Goal: Transaction & Acquisition: Download file/media

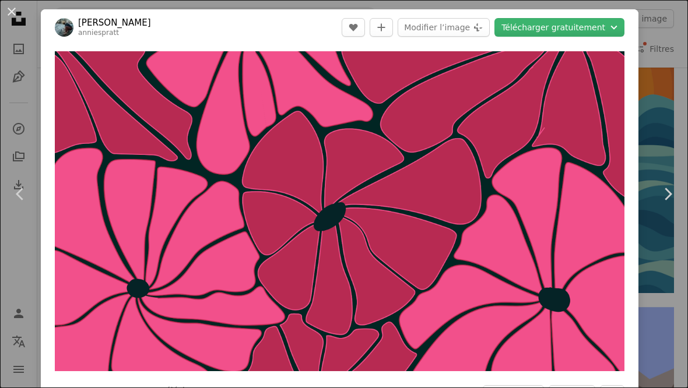
scroll to position [3899, 0]
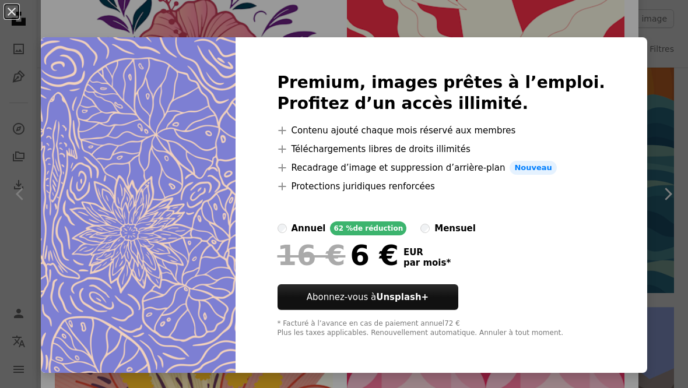
click at [661, 170] on div "An X shape Premium, images prêtes à l’emploi. Profitez d’un accès illimité. A p…" at bounding box center [344, 194] width 688 height 388
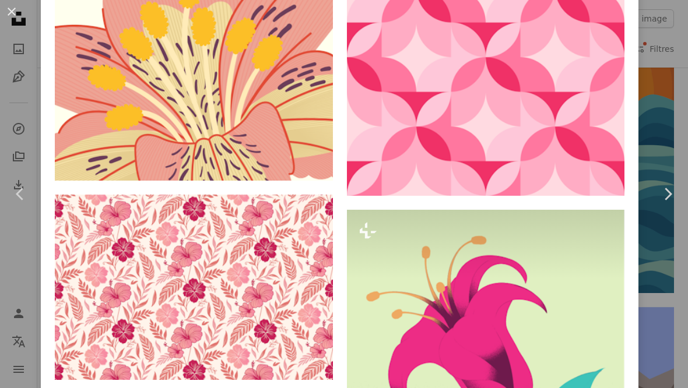
scroll to position [4266, 0]
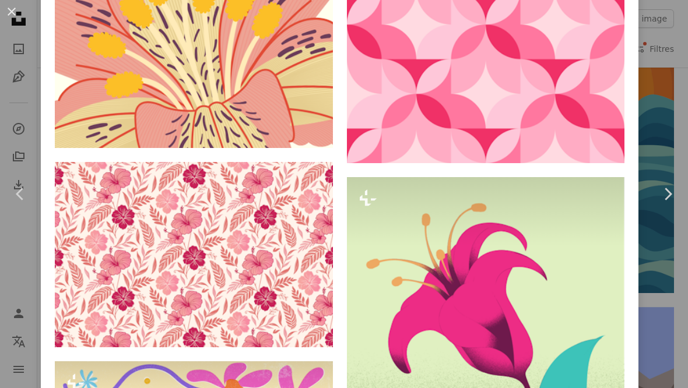
click at [650, 242] on link "Chevron right" at bounding box center [667, 194] width 41 height 112
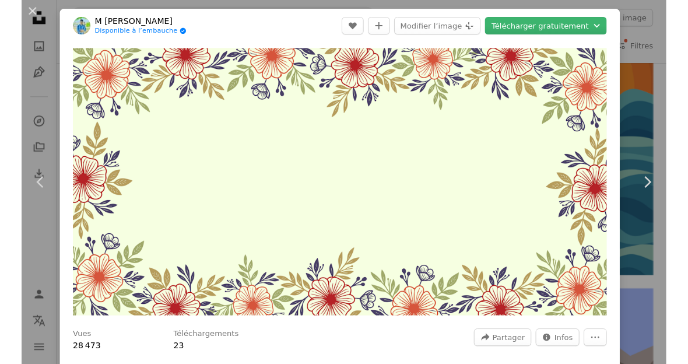
scroll to position [4115, 0]
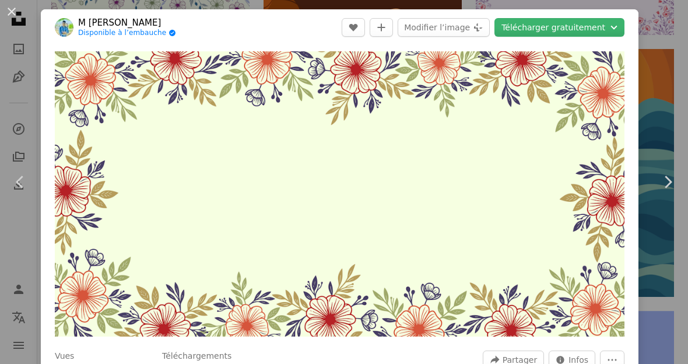
click at [663, 85] on div "An X shape Chevron left Chevron right M [PERSON_NAME] Disponible à l’embauche A…" at bounding box center [344, 182] width 688 height 364
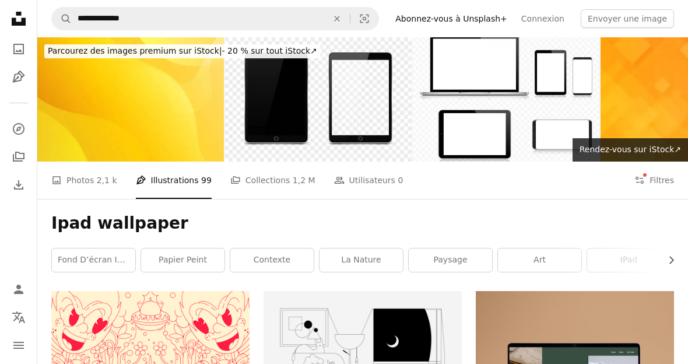
click at [105, 185] on span "2,1 k" at bounding box center [107, 180] width 20 height 13
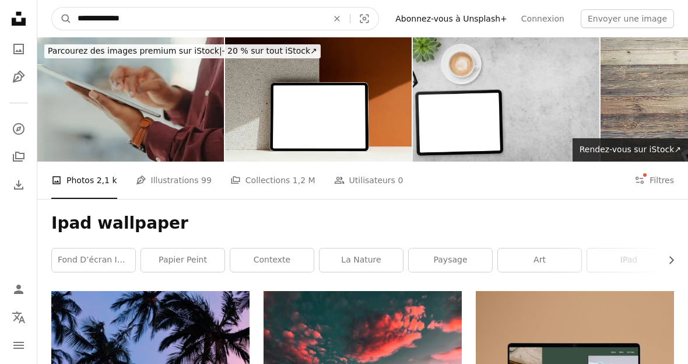
click at [252, 29] on input "**********" at bounding box center [198, 19] width 252 height 22
type input "**********"
click at [62, 19] on button "A magnifying glass" at bounding box center [62, 19] width 20 height 22
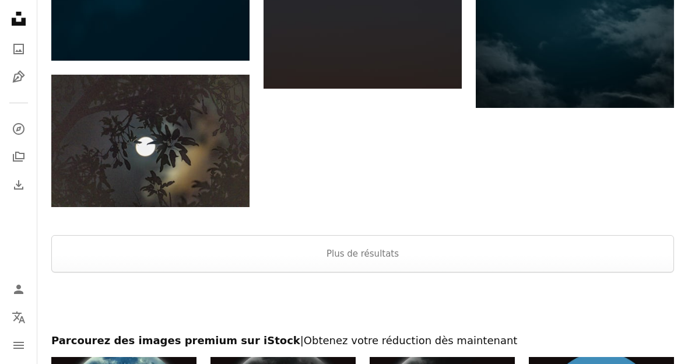
scroll to position [1666, 0]
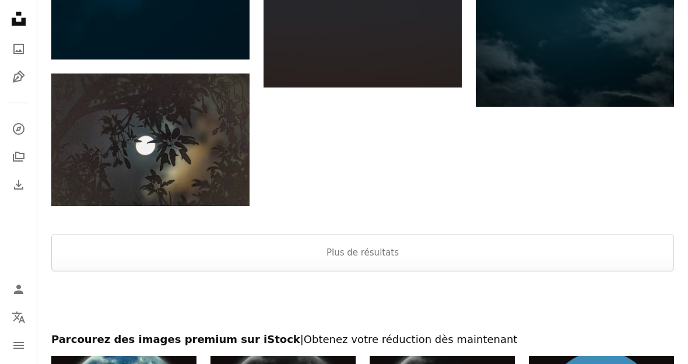
click at [190, 157] on img at bounding box center [150, 139] width 198 height 132
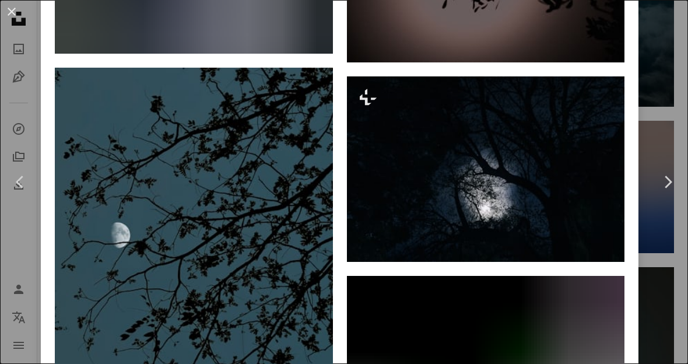
scroll to position [1026, 0]
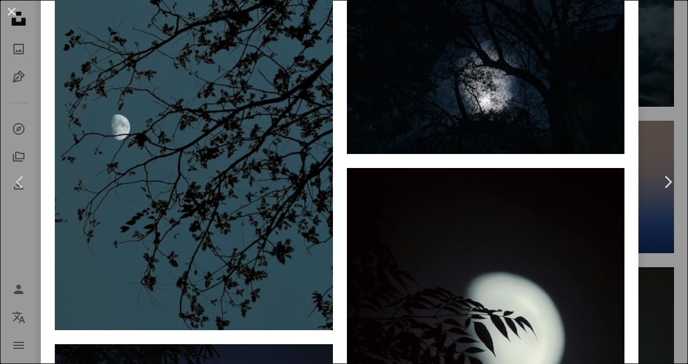
click at [284, 213] on img at bounding box center [194, 145] width 278 height 370
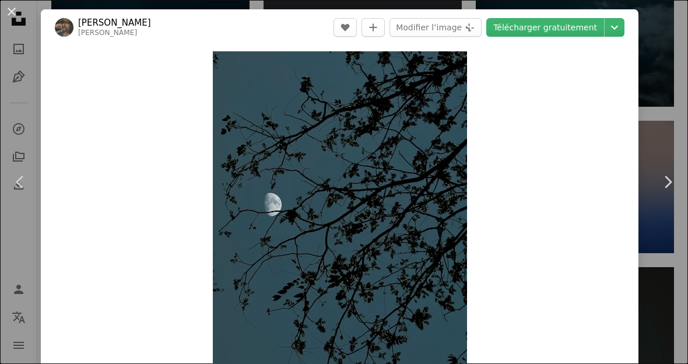
click at [569, 28] on link "Télécharger gratuitement" at bounding box center [545, 27] width 118 height 19
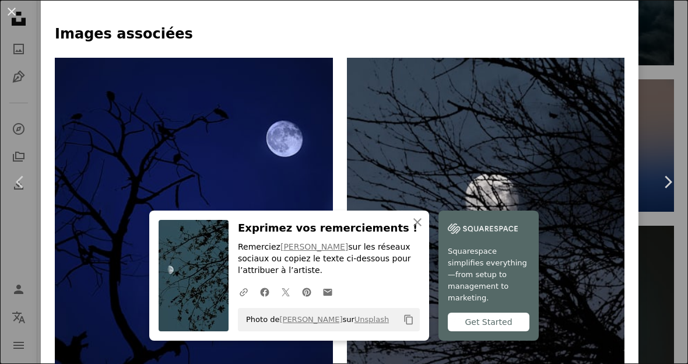
scroll to position [709, 0]
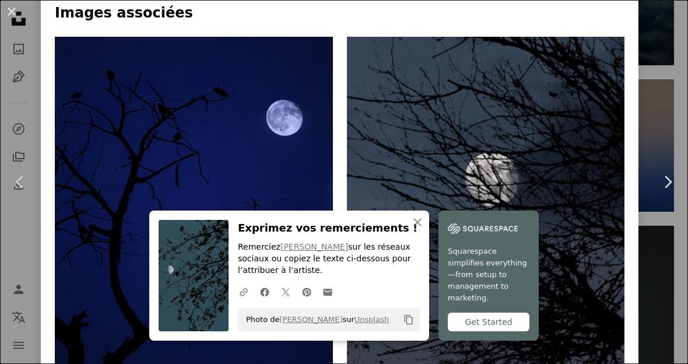
click at [421, 229] on icon "An X shape" at bounding box center [417, 222] width 14 height 14
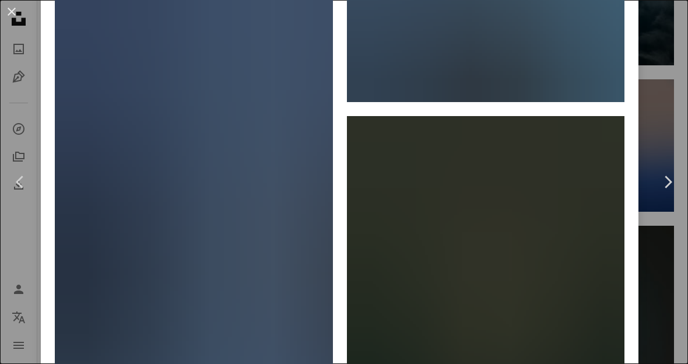
scroll to position [2933, 0]
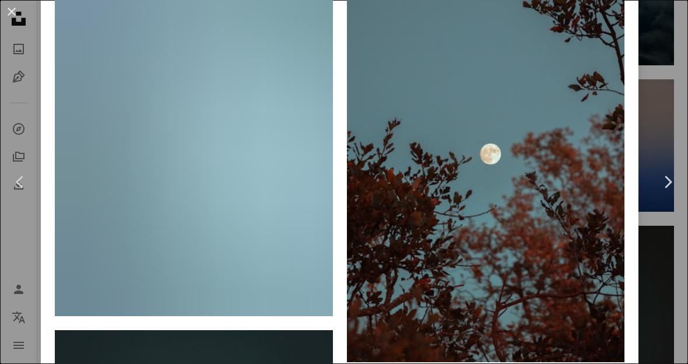
scroll to position [816, 0]
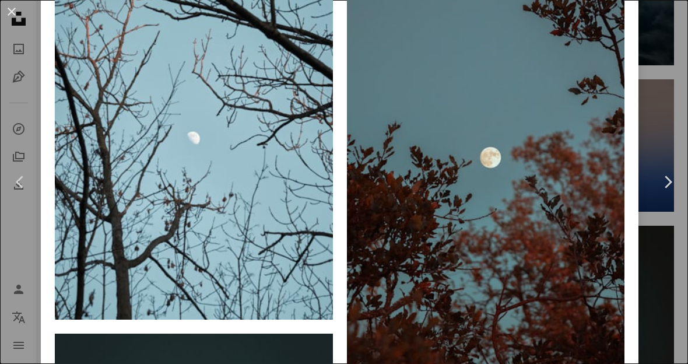
click at [606, 337] on icon "Arrow pointing down" at bounding box center [600, 344] width 9 height 14
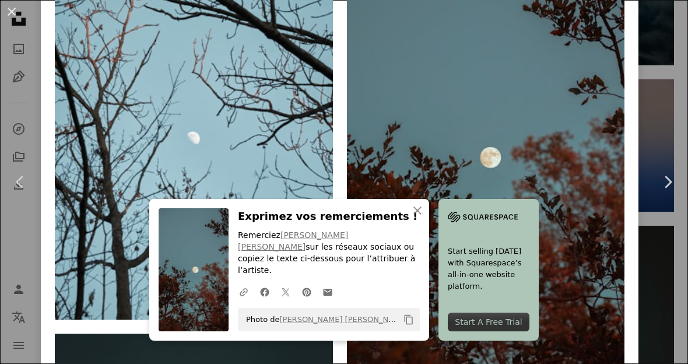
click at [539, 166] on img at bounding box center [486, 157] width 278 height 417
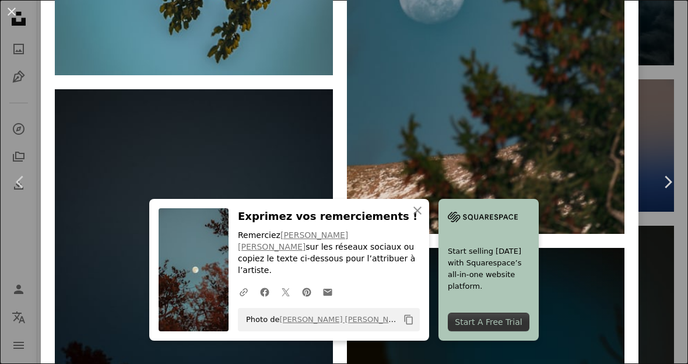
scroll to position [2603, 0]
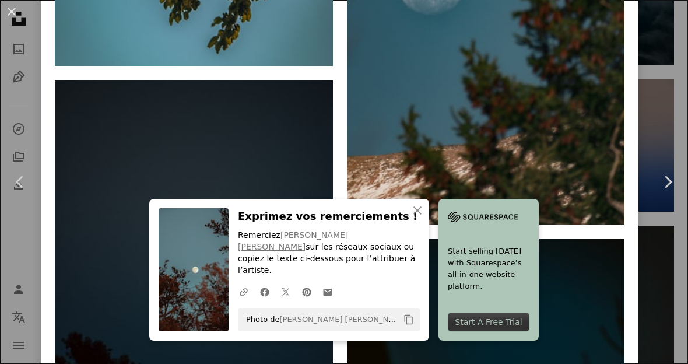
click at [422, 217] on icon "An X shape" at bounding box center [417, 210] width 14 height 14
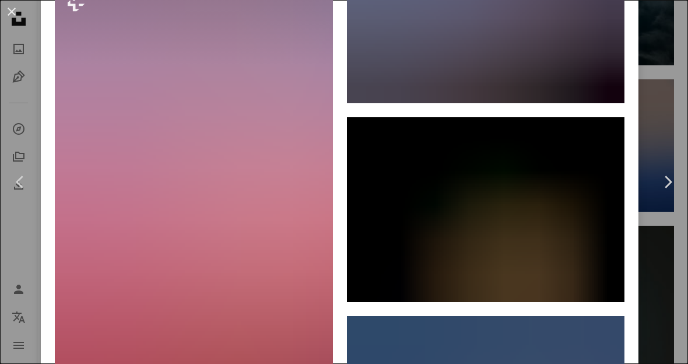
scroll to position [3639, 0]
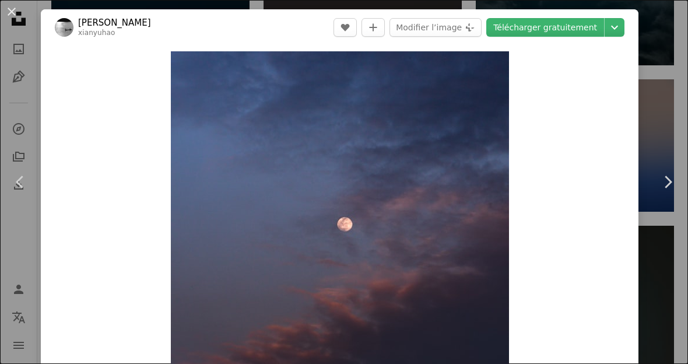
click at [583, 30] on link "Télécharger gratuitement" at bounding box center [545, 27] width 118 height 19
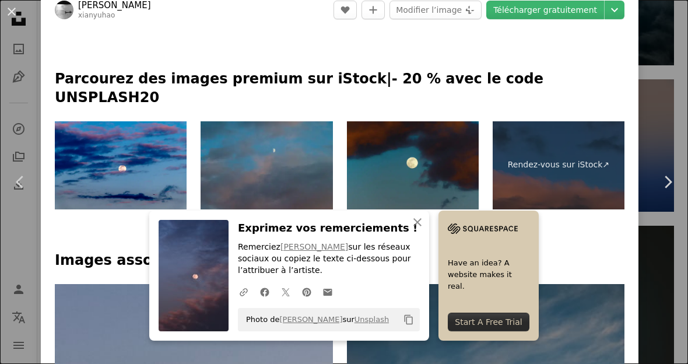
scroll to position [513, 0]
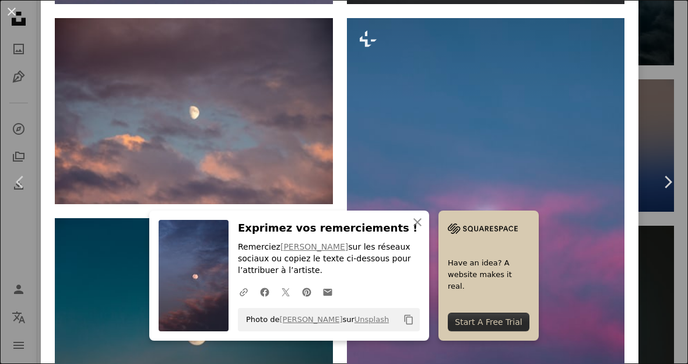
click at [414, 229] on icon "An X shape" at bounding box center [417, 222] width 14 height 14
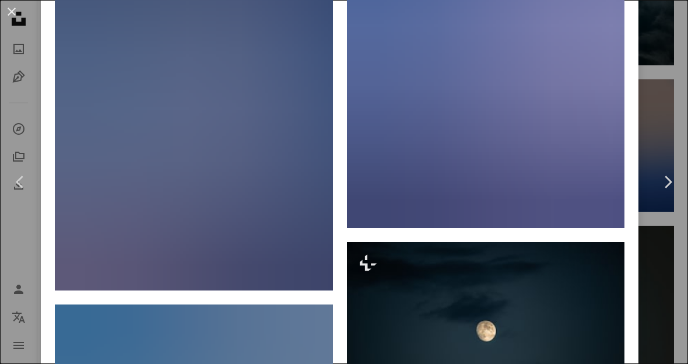
scroll to position [4150, 0]
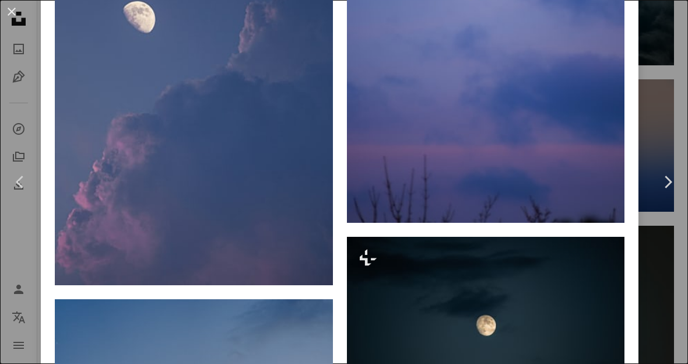
click at [314, 270] on icon "Arrow pointing down" at bounding box center [309, 263] width 9 height 14
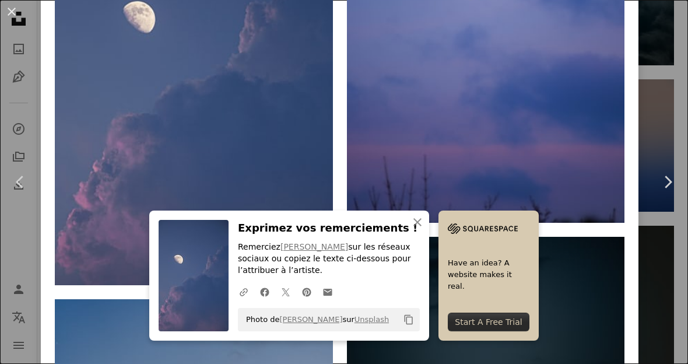
click at [272, 154] on img at bounding box center [194, 74] width 278 height 421
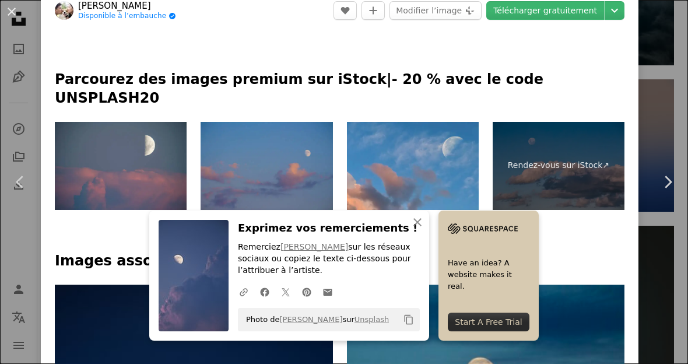
scroll to position [490, 0]
